Goal: Check status: Check status

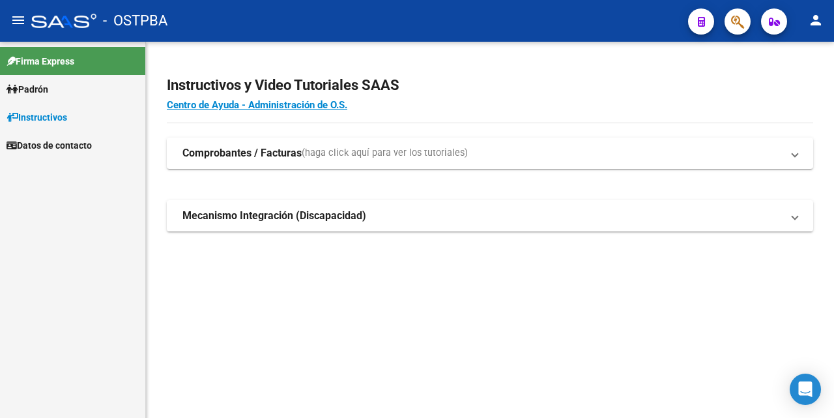
click at [31, 87] on span "Padrón" at bounding box center [28, 89] width 42 height 14
click at [62, 144] on link "Análisis Afiliado" at bounding box center [72, 145] width 145 height 28
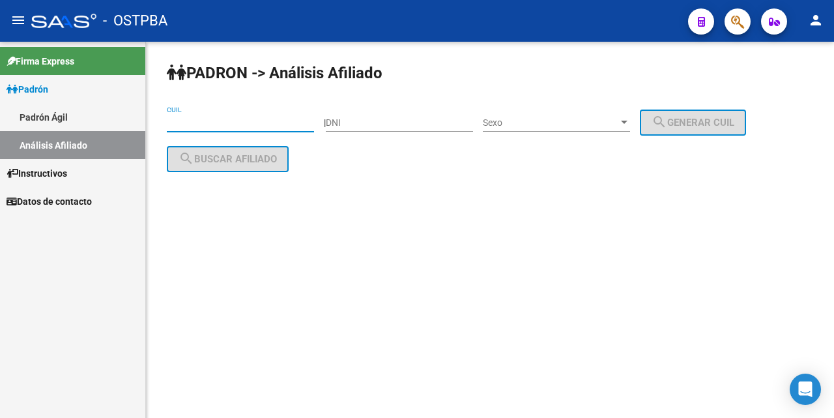
drag, startPoint x: 170, startPoint y: 122, endPoint x: 194, endPoint y: 129, distance: 25.1
click at [173, 123] on input "CUIL" at bounding box center [240, 122] width 147 height 11
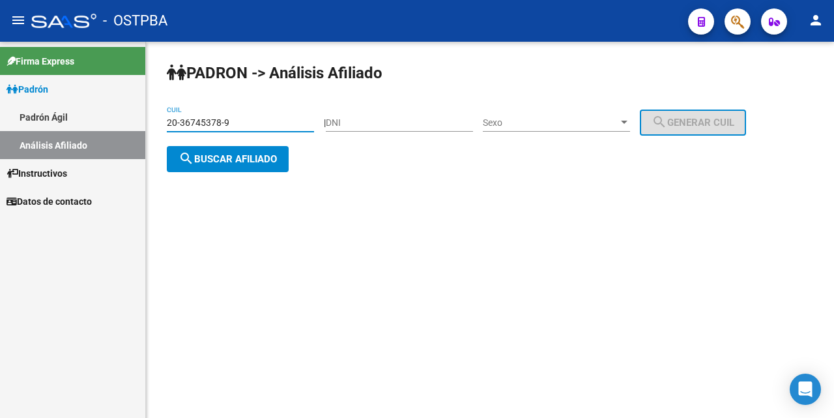
type input "20-36745378-9"
click at [630, 122] on div at bounding box center [624, 122] width 12 height 10
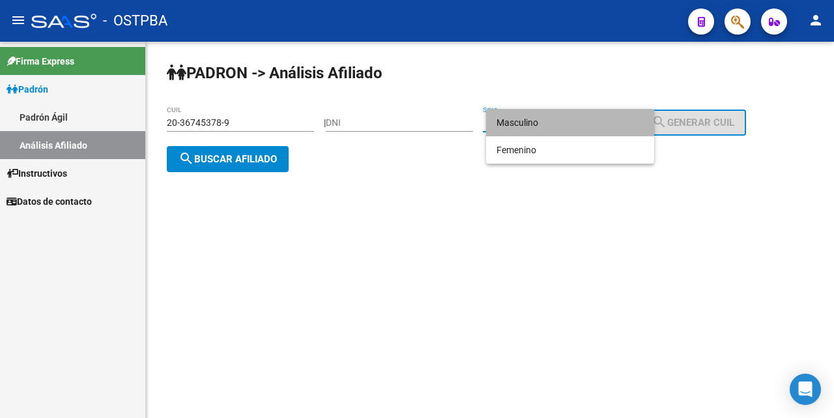
drag, startPoint x: 604, startPoint y: 128, endPoint x: 523, endPoint y: 129, distance: 80.8
click at [604, 126] on span "Masculino" at bounding box center [569, 122] width 147 height 27
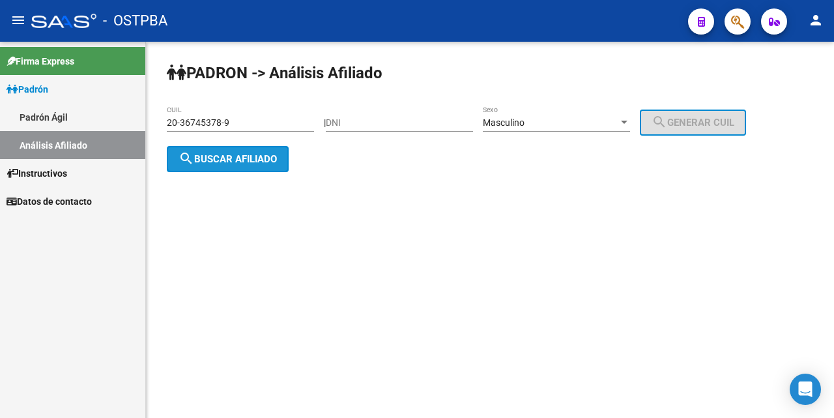
drag, startPoint x: 276, startPoint y: 157, endPoint x: 400, endPoint y: 210, distance: 135.2
click at [275, 158] on span "search Buscar afiliado" at bounding box center [228, 159] width 98 height 12
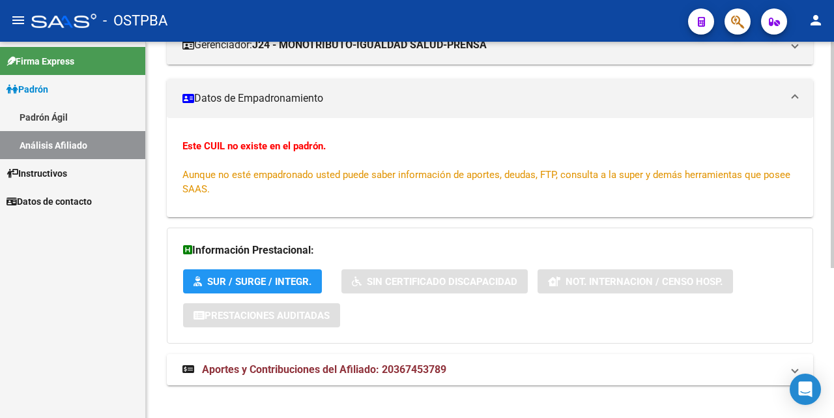
scroll to position [250, 0]
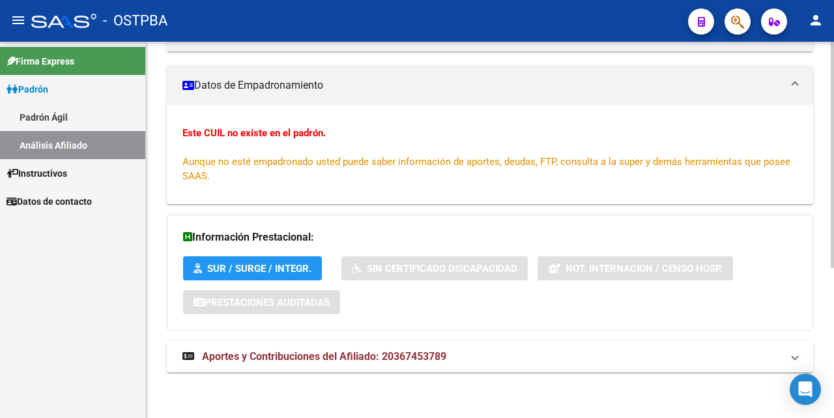
click at [322, 355] on span "Aportes y Contribuciones del Afiliado: 20367453789" at bounding box center [324, 356] width 244 height 12
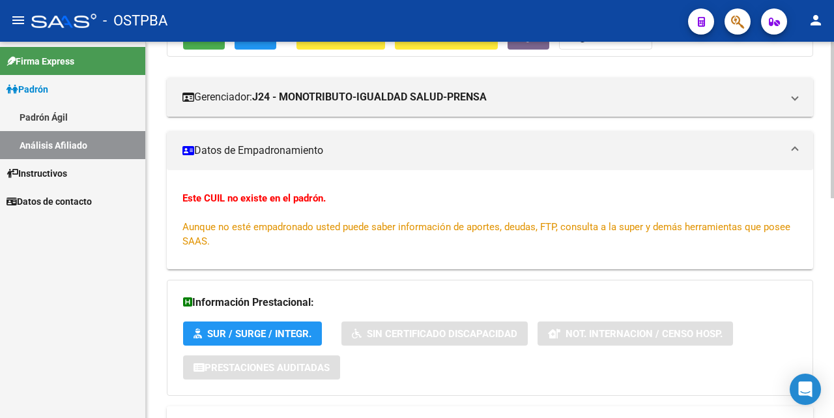
scroll to position [0, 0]
